Goal: Task Accomplishment & Management: Complete application form

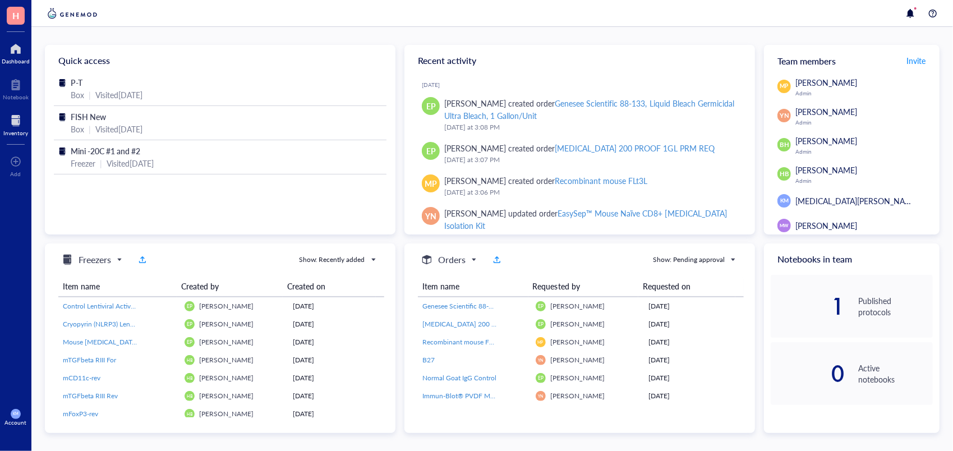
click at [11, 112] on div at bounding box center [15, 121] width 25 height 18
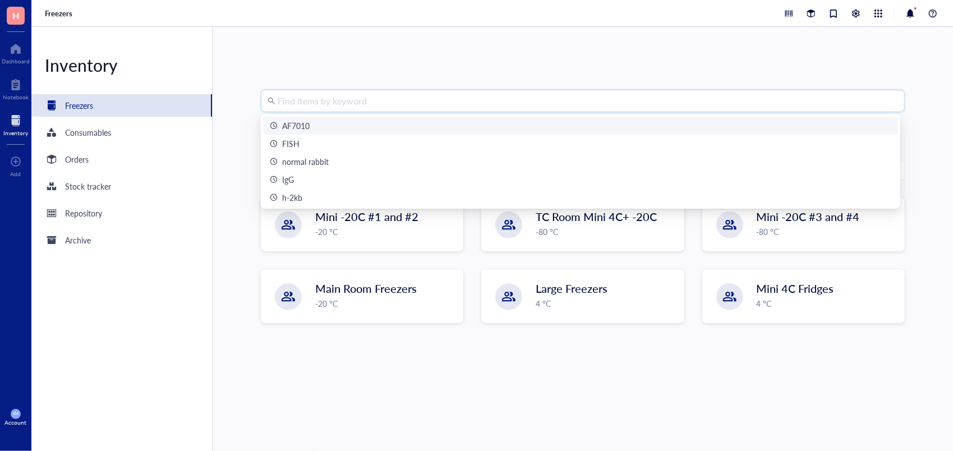
click at [366, 104] on input "search" at bounding box center [588, 100] width 620 height 21
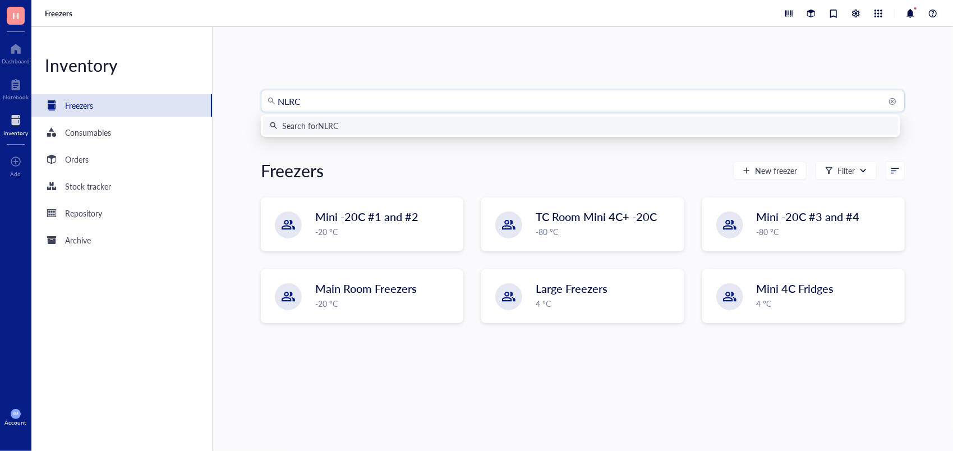
type input "NLRC5"
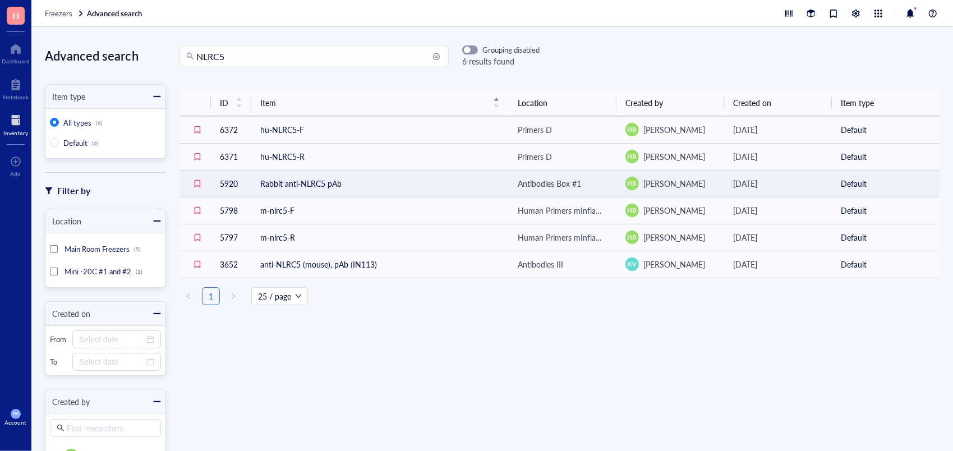
click at [363, 178] on td "Rabbit anti-NLRC5 pAb" at bounding box center [379, 183] width 257 height 27
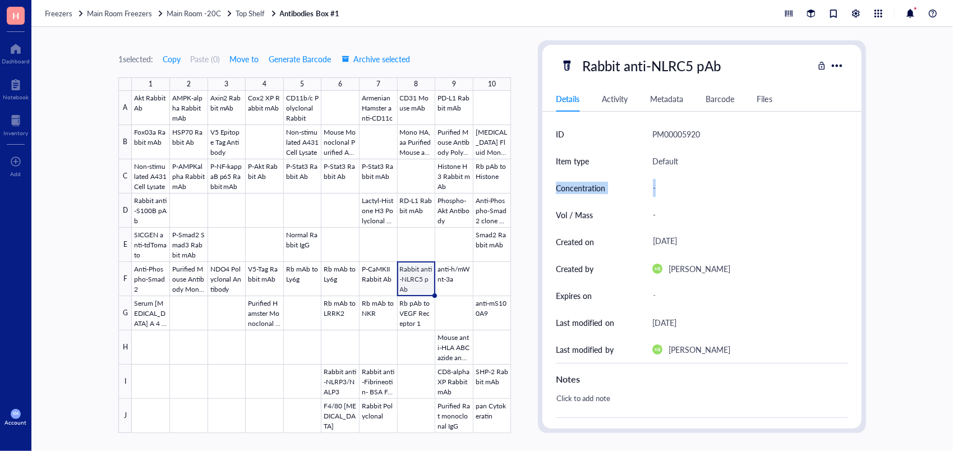
drag, startPoint x: 856, startPoint y: 170, endPoint x: 852, endPoint y: 188, distance: 17.7
click at [852, 188] on div "ID PM00005920 Item type Default Concentration - Vol / Mass - Created on [DATE] …" at bounding box center [701, 364] width 319 height 486
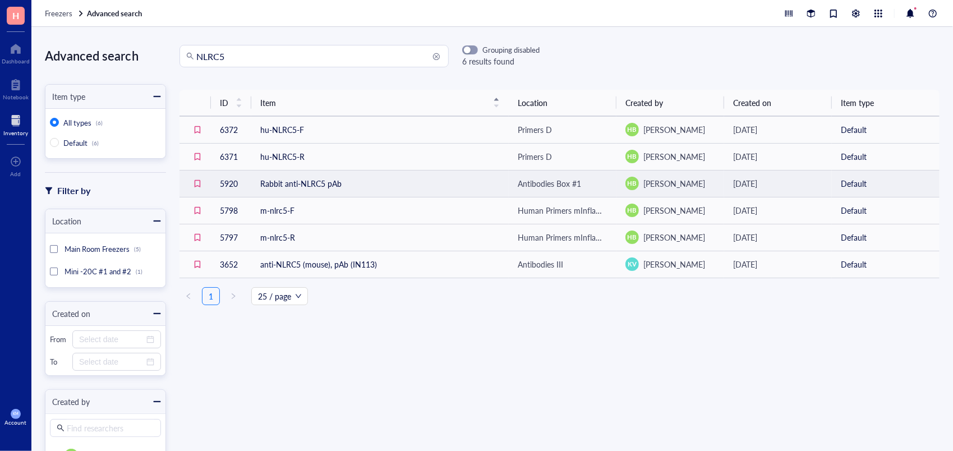
click at [317, 186] on td "Rabbit anti-NLRC5 pAb" at bounding box center [379, 183] width 257 height 27
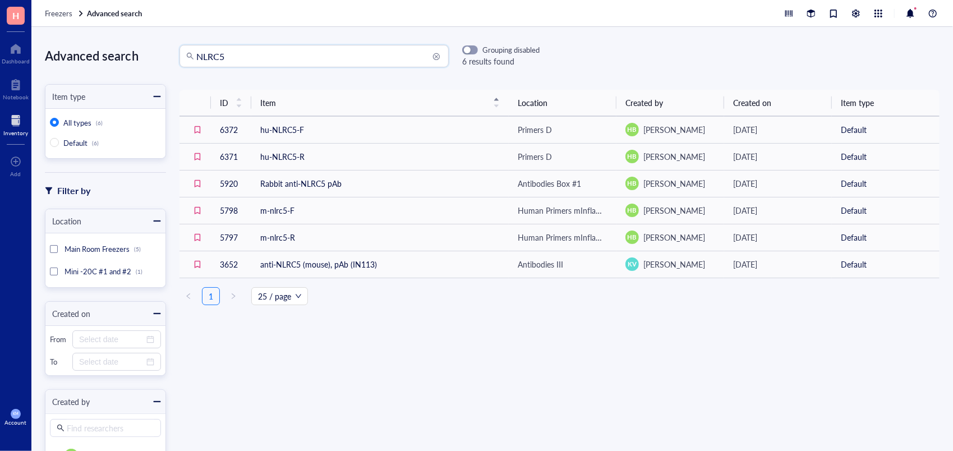
drag, startPoint x: 239, startPoint y: 49, endPoint x: 139, endPoint y: 53, distance: 100.5
click at [139, 53] on div "Advanced search Item type All types (6) Default (6) Filter by Location Main Roo…" at bounding box center [491, 239] width 921 height 424
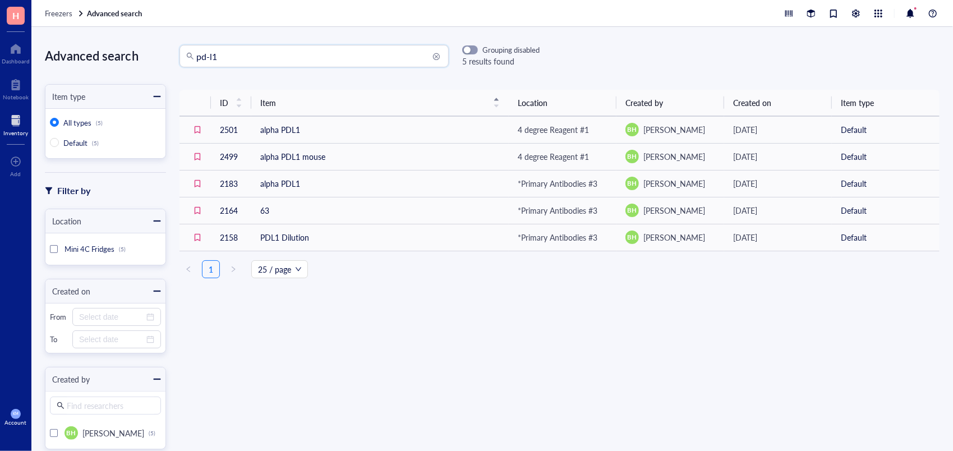
type input "pd-l1"
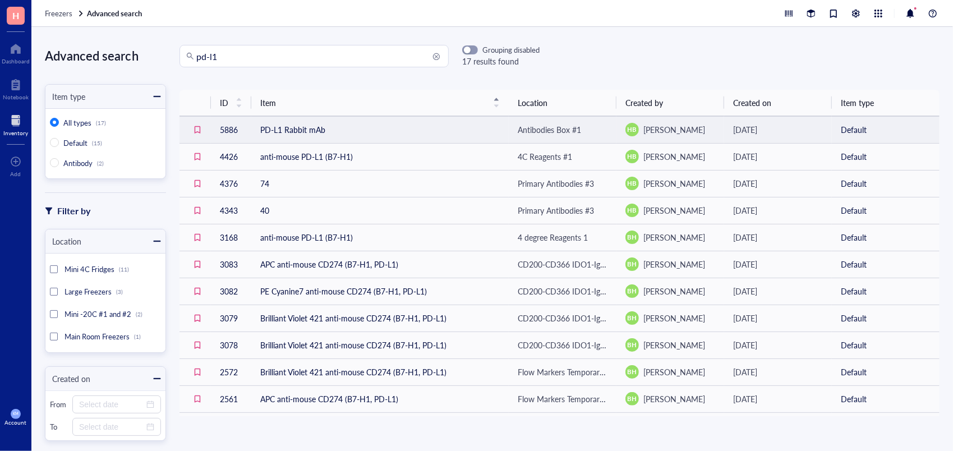
click at [302, 131] on td "PD-L1 Rabbit mAb" at bounding box center [379, 129] width 257 height 27
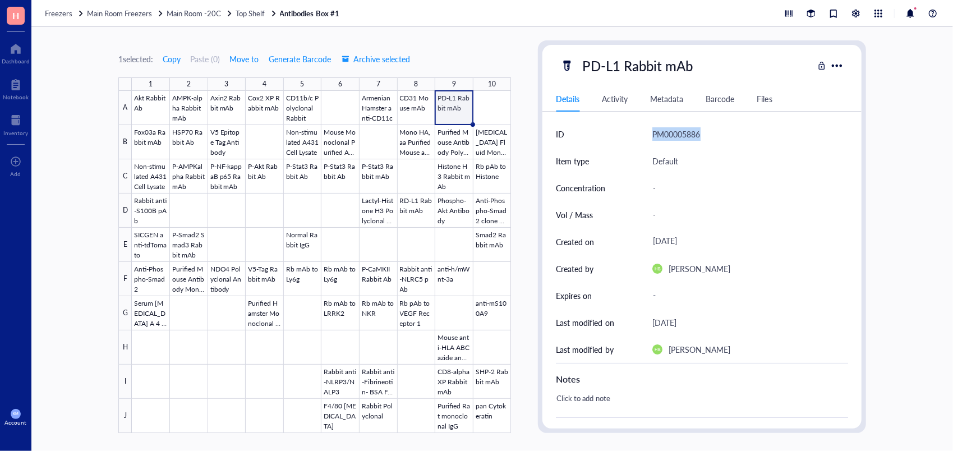
drag, startPoint x: 702, startPoint y: 135, endPoint x: 648, endPoint y: 134, distance: 53.8
click at [648, 134] on div "ID PM00005886" at bounding box center [702, 134] width 292 height 27
copy div "PM00005886"
click at [930, 181] on div "1 selected: Copy Paste ( 0 ) Move to Generate Barcode Archive selected 1 2 3 4 …" at bounding box center [491, 239] width 921 height 424
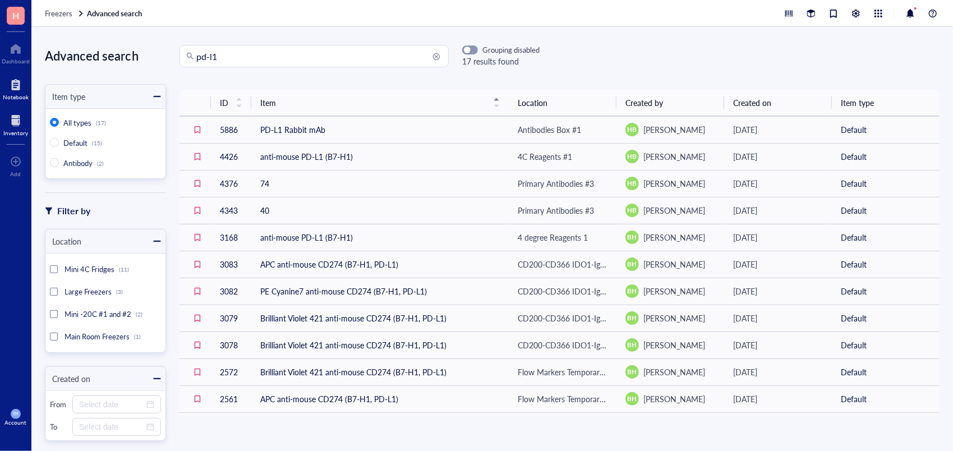
click at [13, 99] on div "Notebook" at bounding box center [16, 97] width 26 height 7
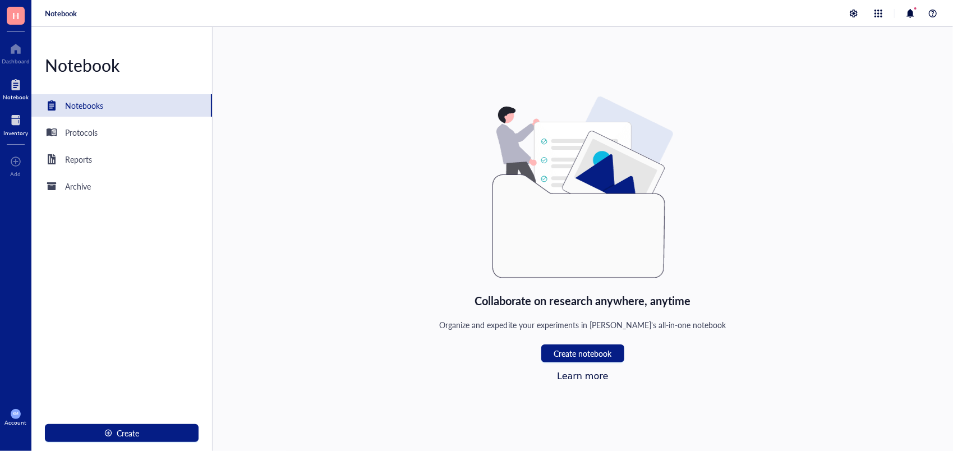
click at [18, 124] on div at bounding box center [15, 121] width 25 height 18
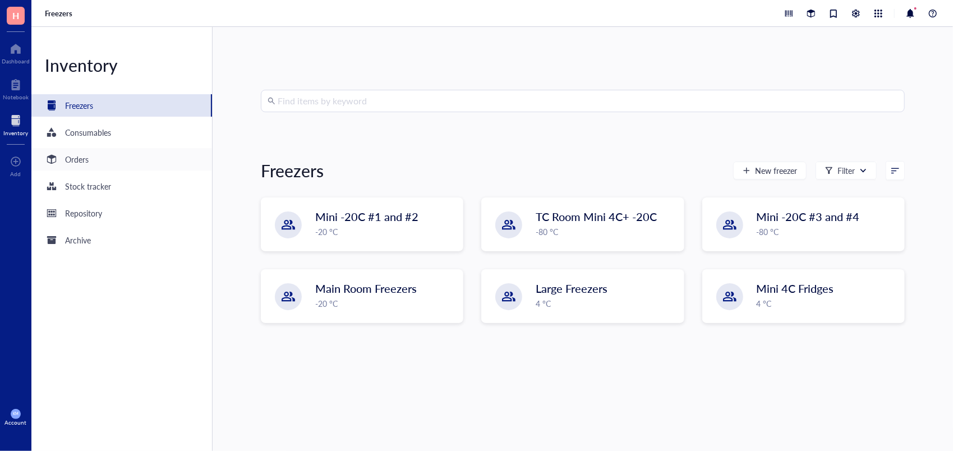
click at [111, 154] on div "Orders" at bounding box center [121, 159] width 181 height 22
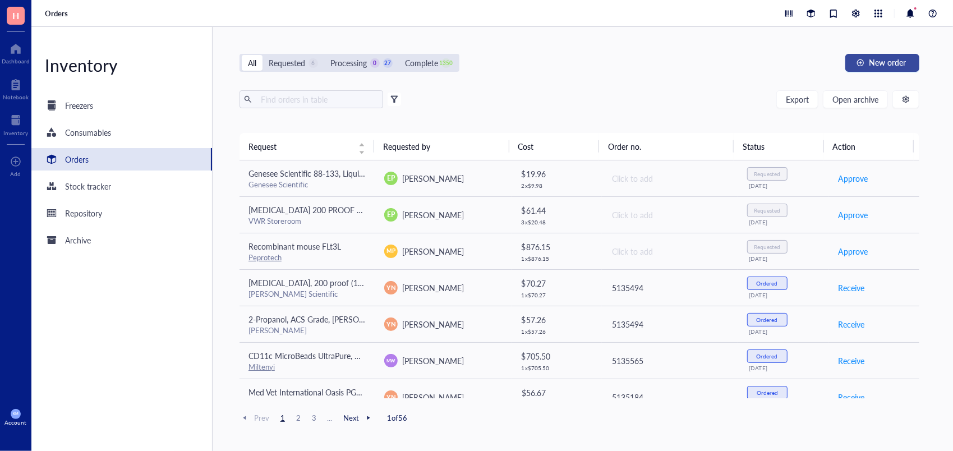
click at [859, 60] on div "button" at bounding box center [860, 63] width 8 height 8
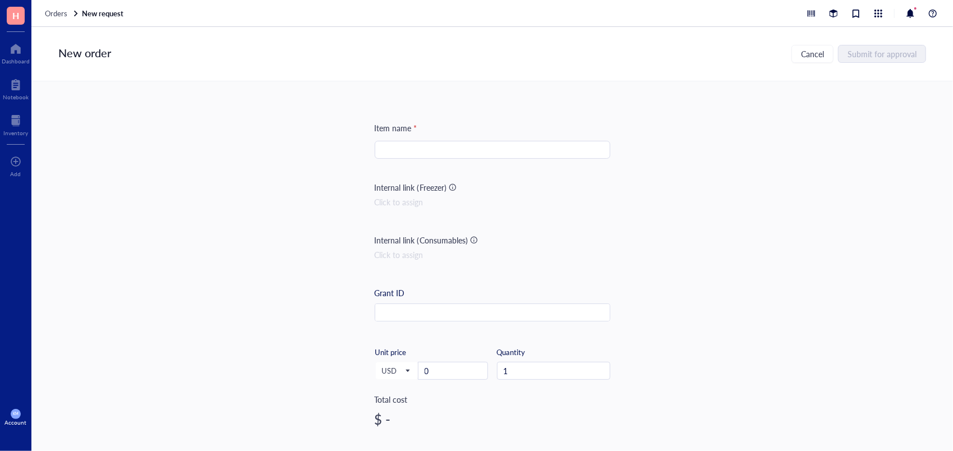
click at [444, 149] on input "search" at bounding box center [492, 149] width 222 height 17
type input "L"
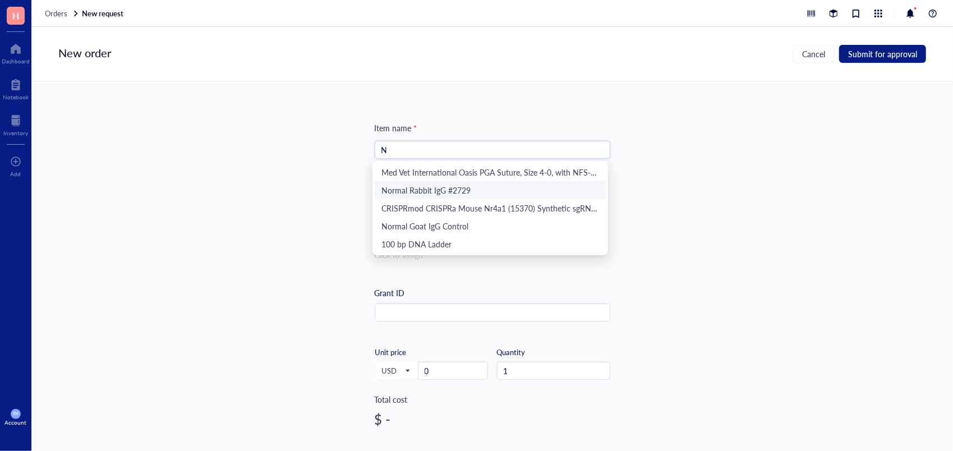
type input "N"
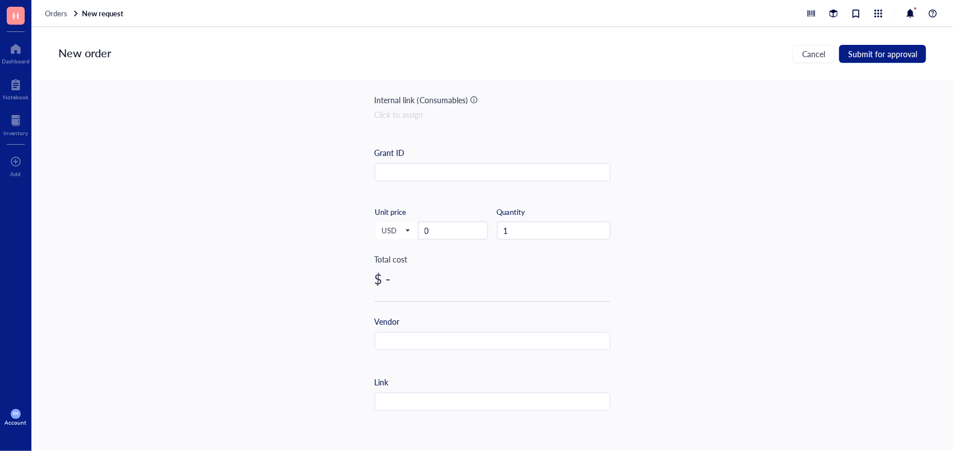
scroll to position [147, 0]
click at [454, 390] on input "text" at bounding box center [492, 395] width 234 height 18
paste input "[URL][DOMAIN_NAME]"
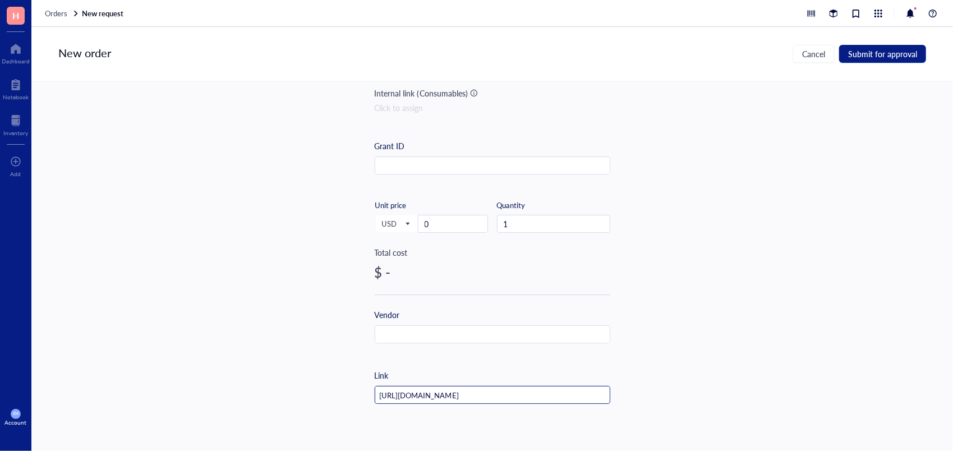
scroll to position [0, 26]
type input "[URL][DOMAIN_NAME]"
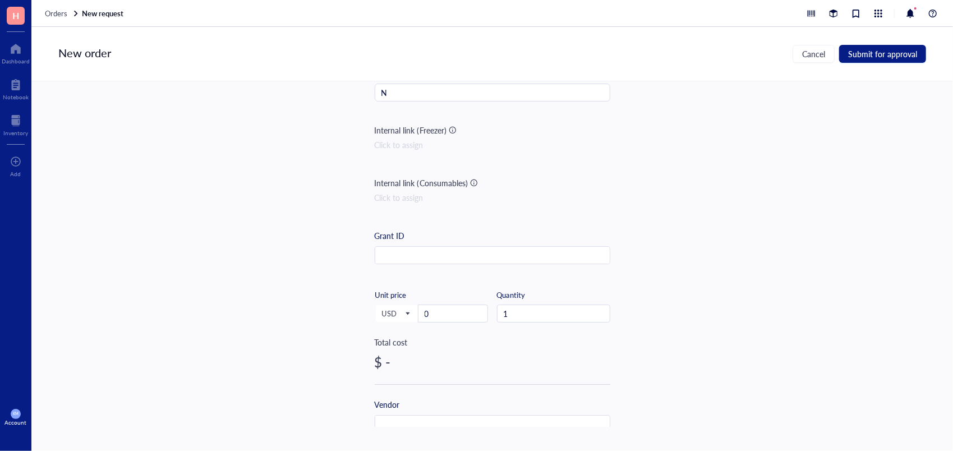
scroll to position [2, 0]
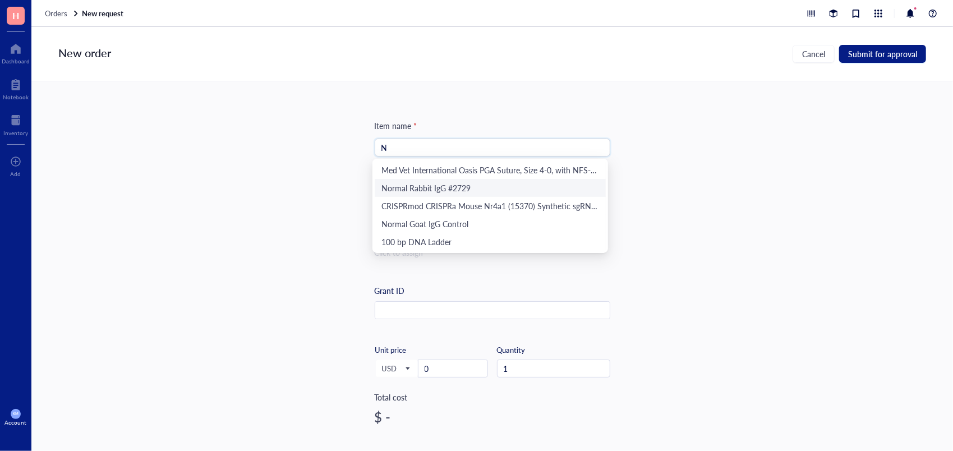
drag, startPoint x: 432, startPoint y: 147, endPoint x: 344, endPoint y: 139, distance: 87.9
click at [344, 139] on div "Item name * N Internal link (Freezer) Click to assign Internal link (Consumable…" at bounding box center [491, 253] width 921 height 345
paste input "LRC5 Antibody - BSA Free"
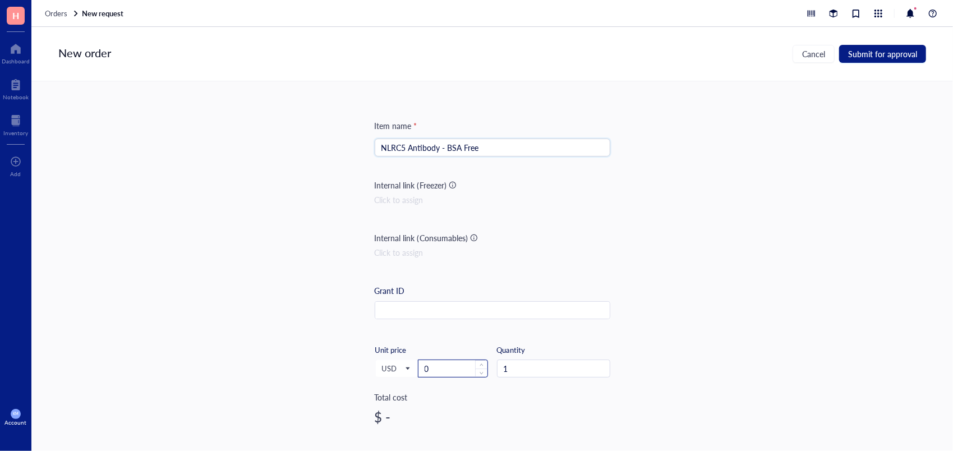
type input "NLRC5 Antibody - BSA Free"
click at [427, 370] on input "0" at bounding box center [452, 368] width 69 height 17
click at [443, 364] on input "5" at bounding box center [452, 368] width 69 height 17
click at [454, 370] on input "52" at bounding box center [452, 368] width 69 height 17
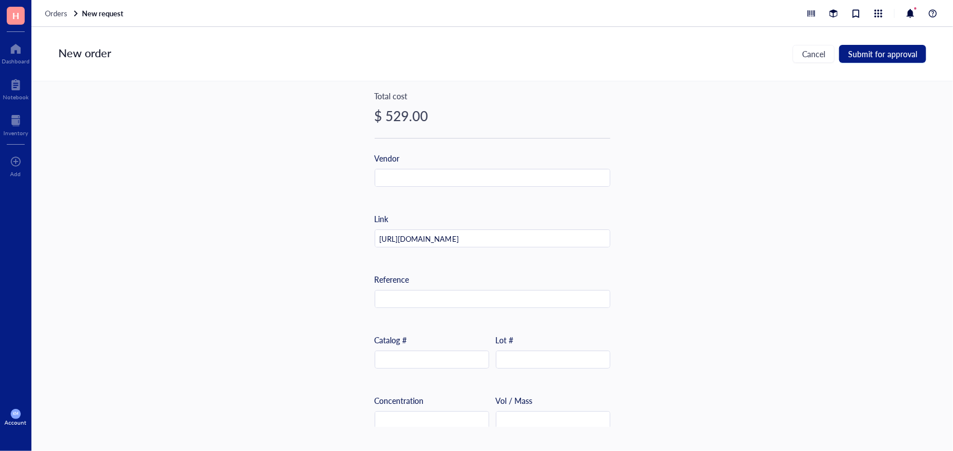
scroll to position [301, 0]
click at [546, 176] on input "text" at bounding box center [492, 181] width 234 height 18
click at [546, 176] on input "N" at bounding box center [492, 181] width 234 height 18
click at [546, 176] on input "No" at bounding box center [492, 181] width 234 height 18
click at [423, 178] on input "Nov" at bounding box center [492, 181] width 234 height 18
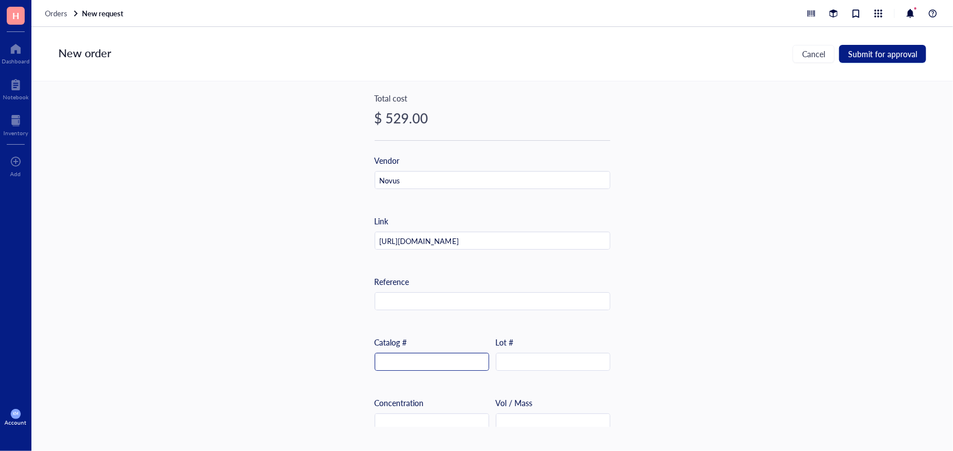
click at [409, 359] on input "text" at bounding box center [431, 362] width 113 height 18
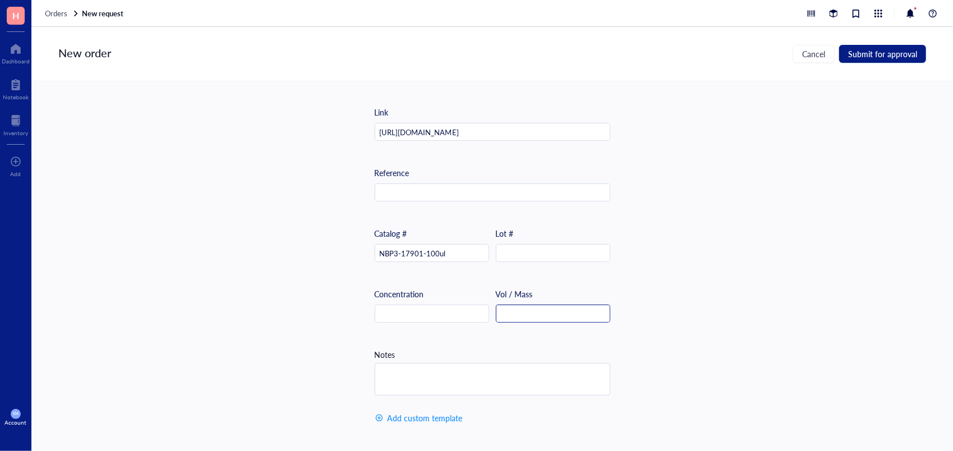
click at [588, 310] on input "text" at bounding box center [552, 314] width 113 height 18
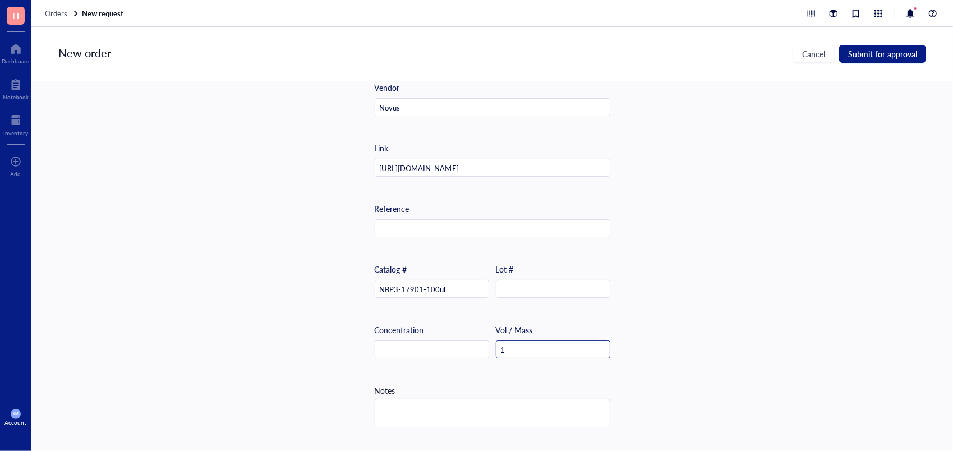
click at [530, 347] on input "1" at bounding box center [552, 350] width 113 height 18
click at [530, 347] on input "10" at bounding box center [552, 350] width 113 height 18
click at [530, 347] on input "100" at bounding box center [552, 350] width 113 height 18
click at [530, 347] on input "100 u" at bounding box center [552, 350] width 113 height 18
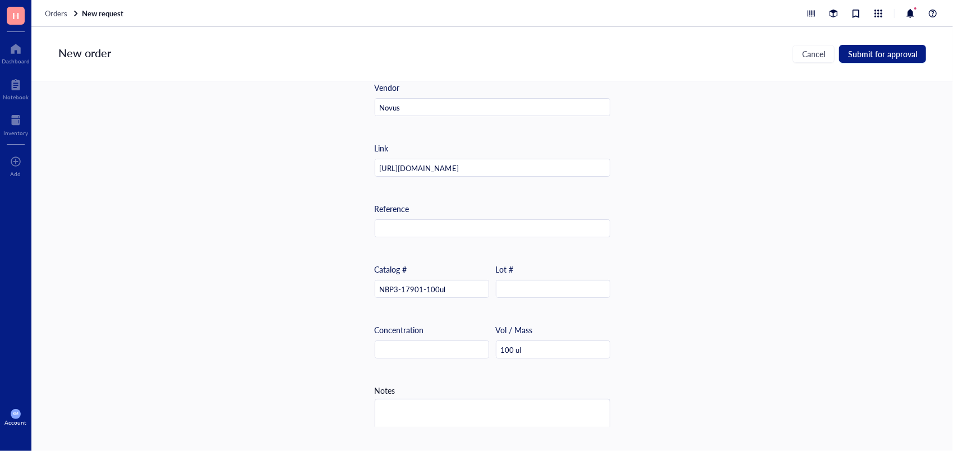
drag, startPoint x: 941, startPoint y: 265, endPoint x: 950, endPoint y: 269, distance: 9.8
click at [950, 269] on div "Item name * NLRC5 Antibody - BSA Free Internal link (Freezer) Click to assign I…" at bounding box center [491, 253] width 921 height 345
click at [839, 144] on div "Item name * NLRC5 Antibody - BSA Free Internal link (Freezer) Click to assign I…" at bounding box center [491, 253] width 921 height 345
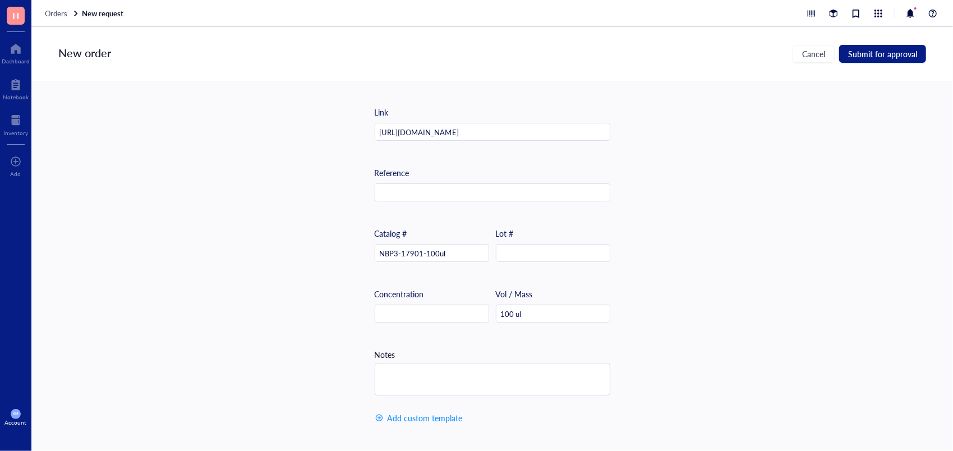
scroll to position [414, 0]
click at [887, 60] on button "Submit for approval" at bounding box center [882, 54] width 87 height 18
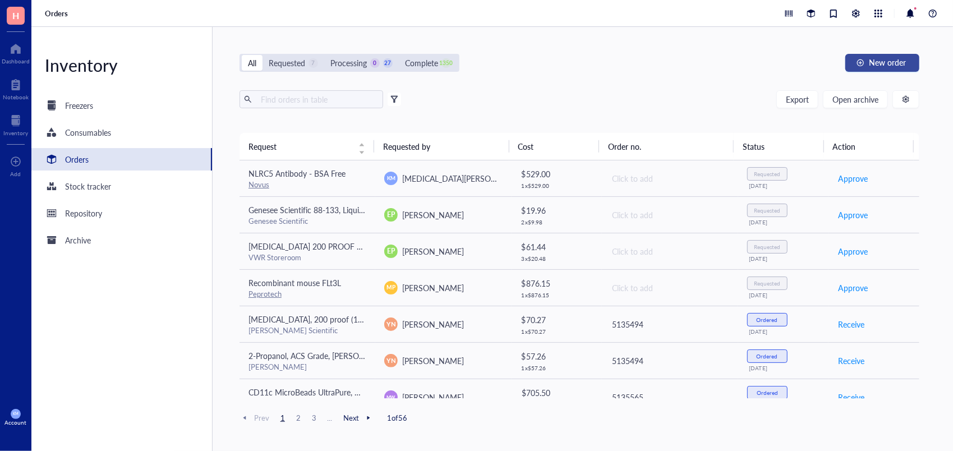
click at [892, 56] on button "New order" at bounding box center [882, 63] width 74 height 18
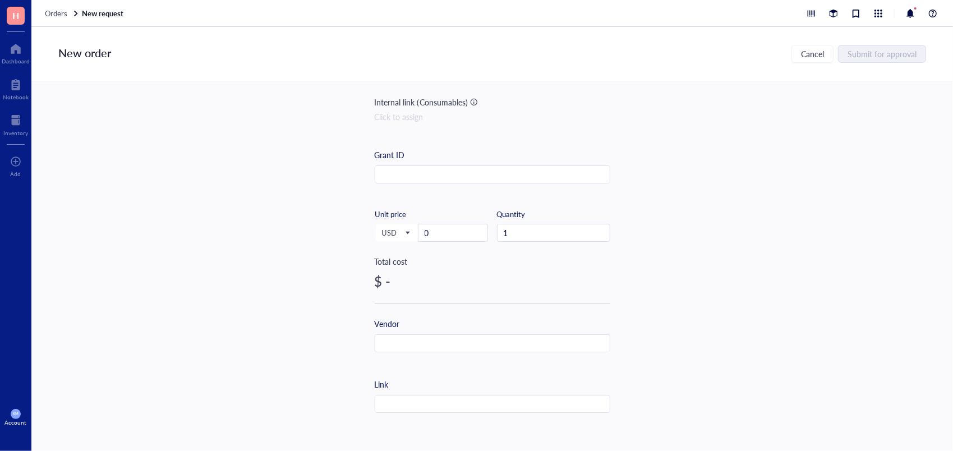
scroll to position [146, 0]
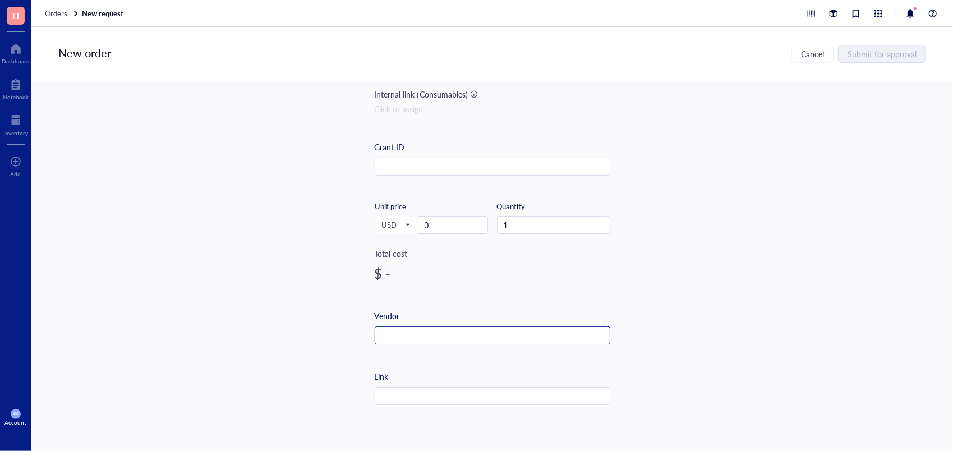
click at [522, 339] on input "text" at bounding box center [492, 336] width 234 height 18
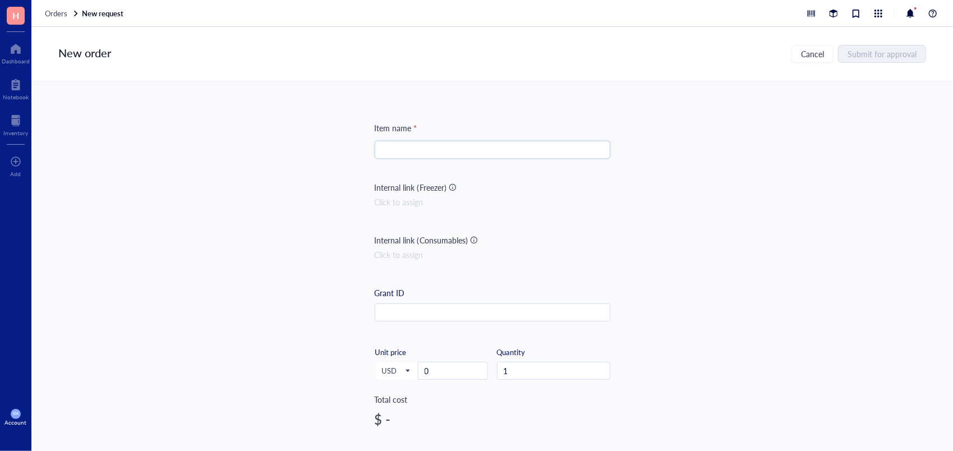
click at [458, 152] on input "search" at bounding box center [492, 149] width 222 height 17
paste input "PD-L1 (E1L3N®) XP® Rabbit mAb #13684"
type input "PD-L1 (E1L3N®) XP® Rabbit mAb #13684"
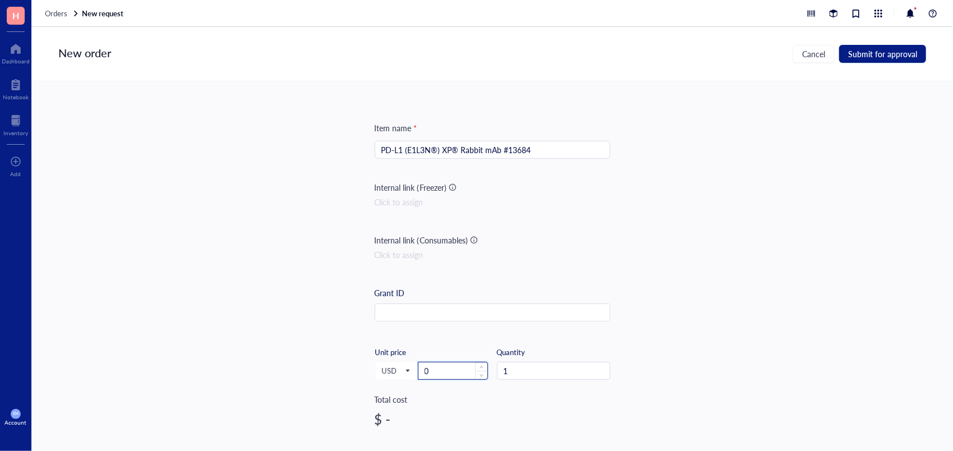
click at [436, 368] on input "0" at bounding box center [452, 370] width 69 height 17
click at [436, 368] on input "5" at bounding box center [452, 370] width 69 height 17
click at [436, 368] on input "53" at bounding box center [452, 370] width 69 height 17
drag, startPoint x: 945, startPoint y: 193, endPoint x: 951, endPoint y: 195, distance: 6.6
click at [951, 195] on div "Item name * PD-L1 (E1L3N®) XP® Rabbit mAb #13684 Internal link (Freezer) Click …" at bounding box center [491, 253] width 921 height 345
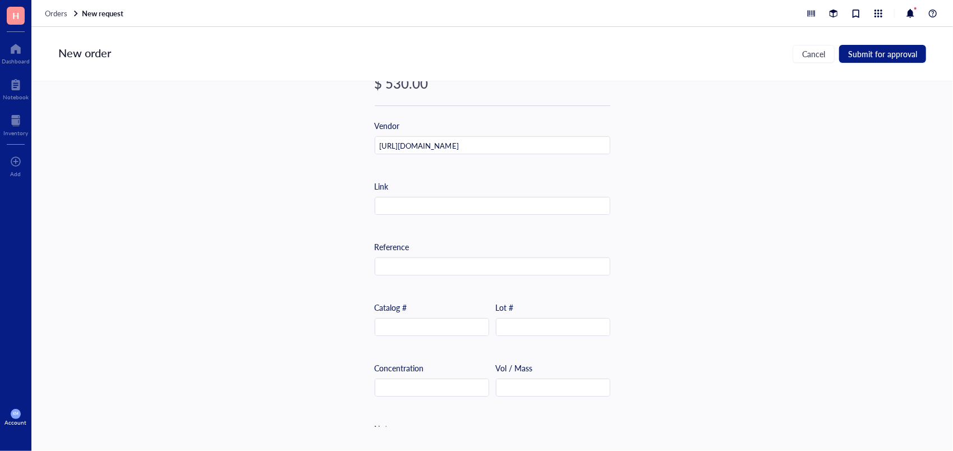
scroll to position [335, 0]
click at [570, 143] on input "[URL][DOMAIN_NAME]" at bounding box center [492, 146] width 234 height 18
click at [542, 198] on input "text" at bounding box center [492, 207] width 234 height 18
paste input "[URL][DOMAIN_NAME]"
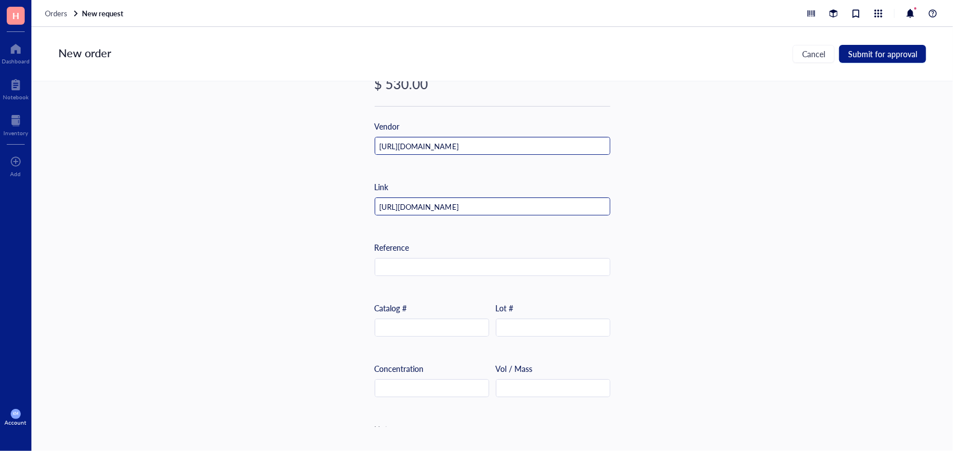
type input "[URL][DOMAIN_NAME]"
drag, startPoint x: 419, startPoint y: 144, endPoint x: 303, endPoint y: 126, distance: 117.5
click at [303, 126] on div "Item name * PD-L1 (E1L3N®) XP® Rabbit mAb #13684 Internal link (Freezer) Click …" at bounding box center [491, 253] width 921 height 345
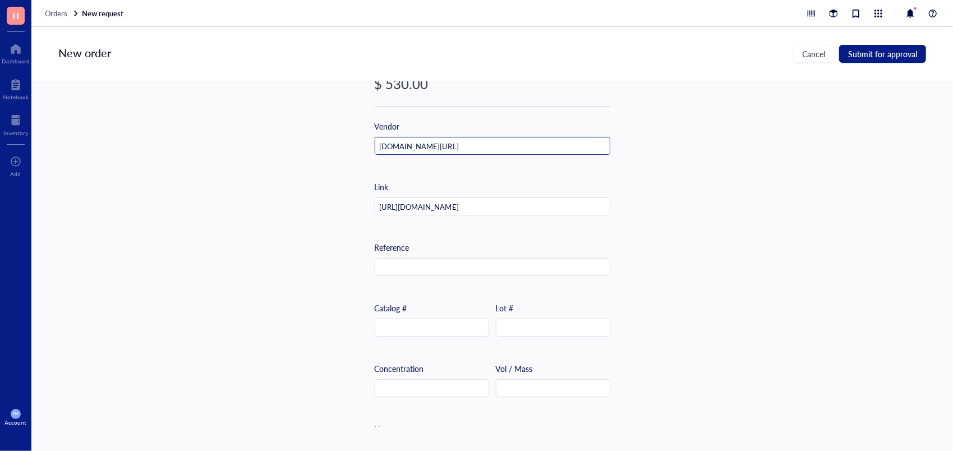
drag, startPoint x: 406, startPoint y: 146, endPoint x: 759, endPoint y: 155, distance: 352.8
click at [759, 155] on div "Item name * PD-L1 (E1L3N®) XP® Rabbit mAb #13684 Internal link (Freezer) Click …" at bounding box center [491, 253] width 921 height 345
click at [388, 146] on input "cellsignal" at bounding box center [492, 146] width 234 height 18
click at [416, 145] on input "cell signal" at bounding box center [492, 146] width 234 height 18
click at [589, 185] on div "Link [URL][DOMAIN_NAME]" at bounding box center [493, 198] width 236 height 35
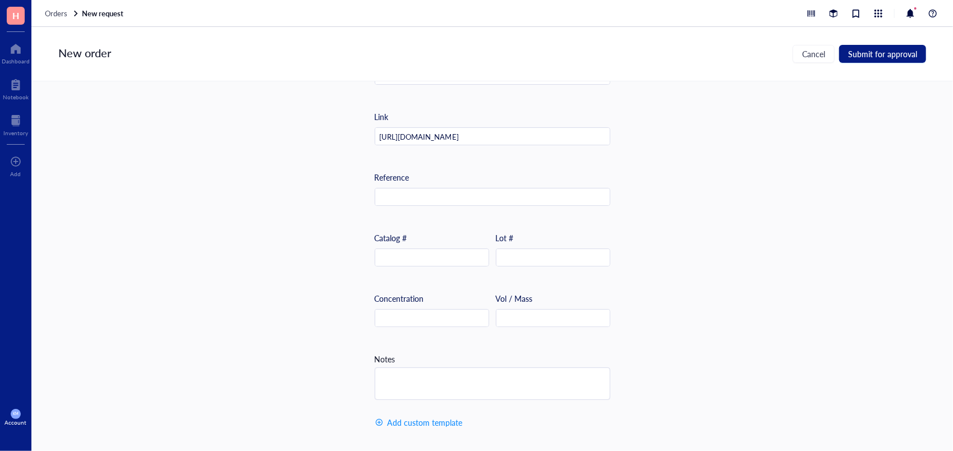
scroll to position [414, 0]
click at [431, 244] on input "text" at bounding box center [431, 253] width 113 height 18
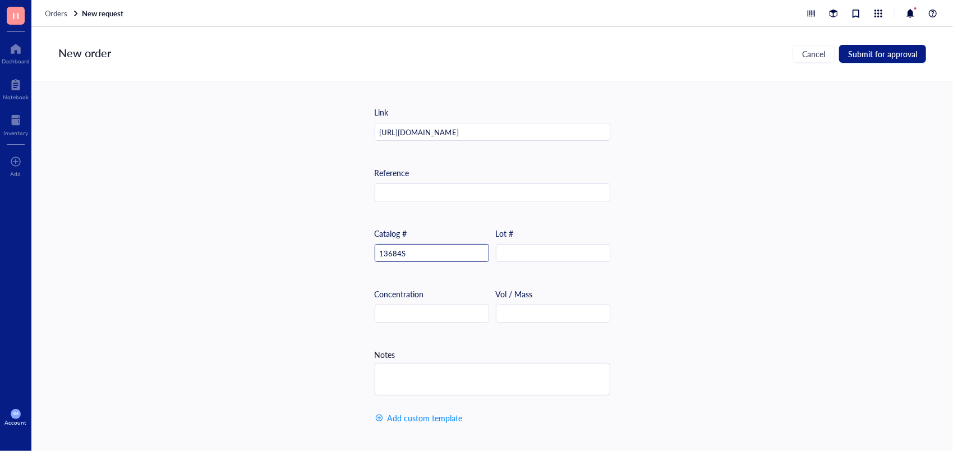
scroll to position [374, 0]
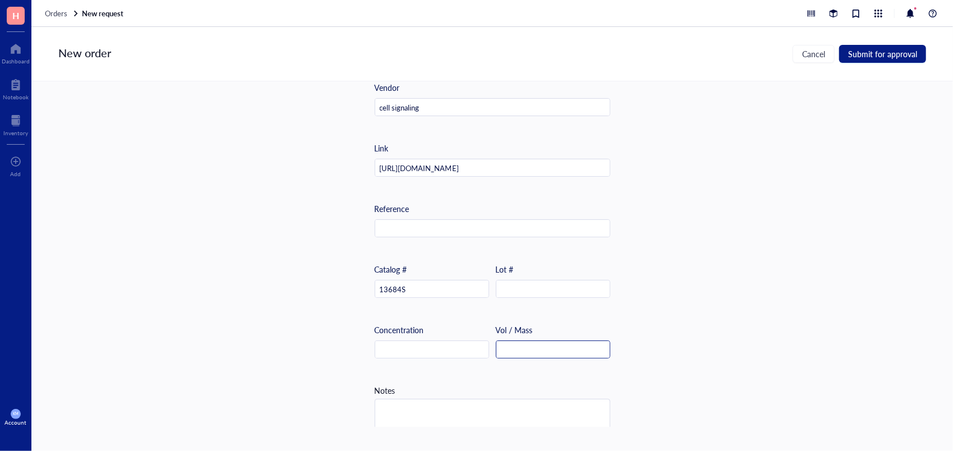
click at [532, 348] on input "text" at bounding box center [552, 350] width 113 height 18
click at [532, 348] on input "1" at bounding box center [552, 350] width 113 height 18
click at [532, 348] on input "10" at bounding box center [552, 350] width 113 height 18
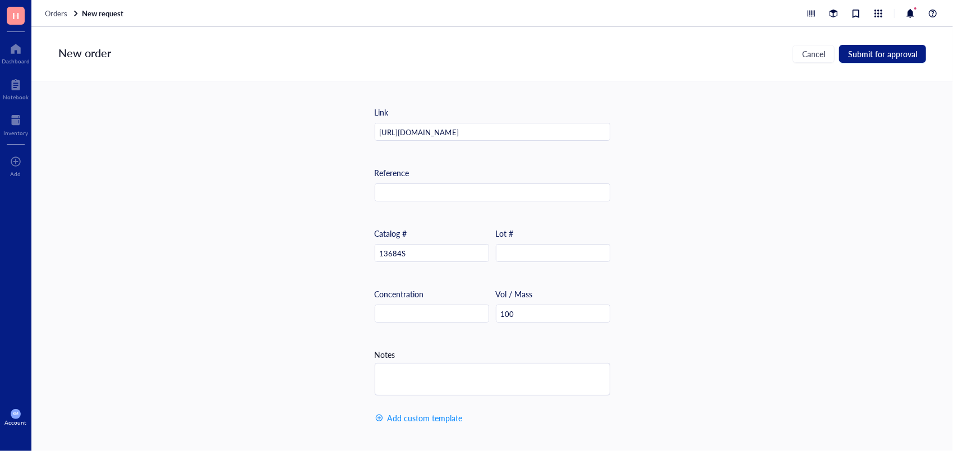
scroll to position [414, 0]
click at [530, 311] on input "100" at bounding box center [552, 314] width 113 height 18
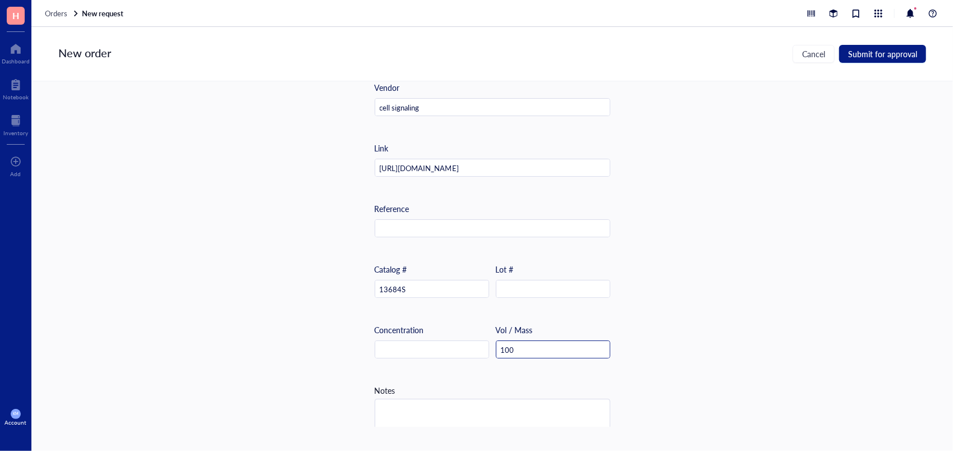
click at [524, 348] on input "100" at bounding box center [552, 350] width 113 height 18
click at [524, 348] on input "100 u" at bounding box center [552, 350] width 113 height 18
click at [924, 336] on div "Item name * PD-L1 (E1L3N®) XP® Rabbit mAb #13684 Internal link (Freezer) Click …" at bounding box center [491, 253] width 921 height 345
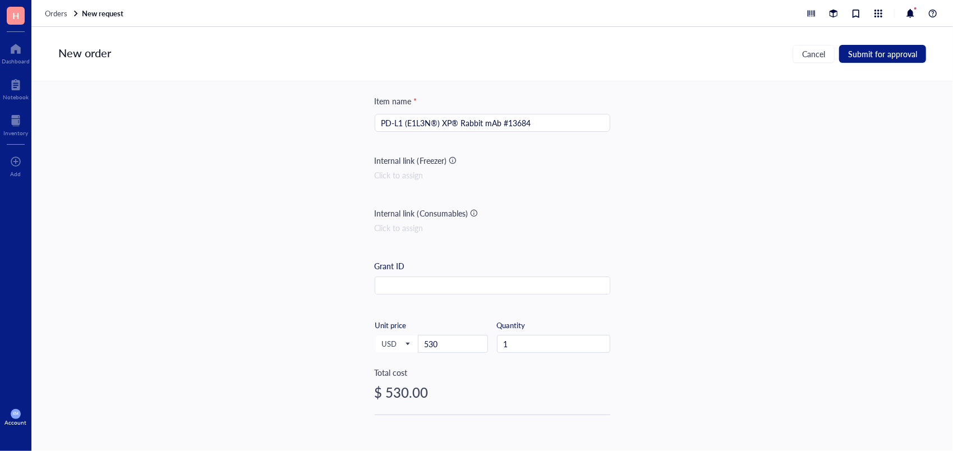
scroll to position [0, 0]
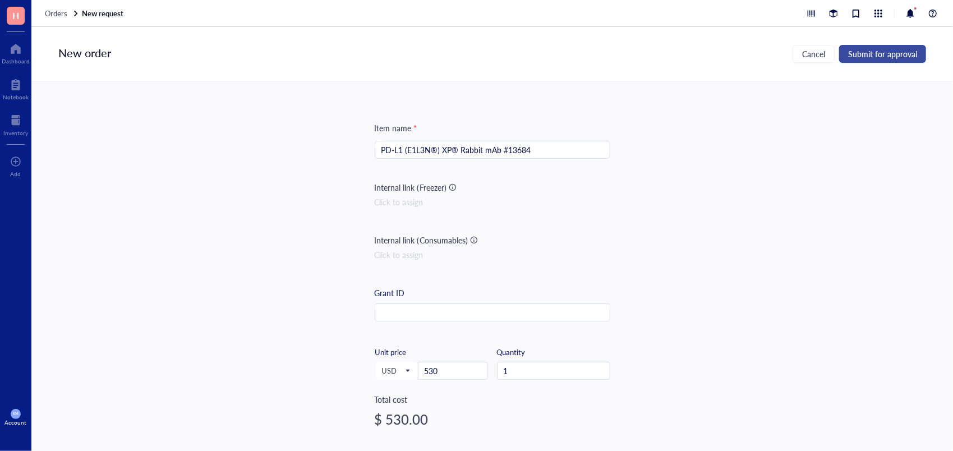
click at [874, 56] on span "Submit for approval" at bounding box center [882, 53] width 69 height 9
